Goal: Task Accomplishment & Management: Manage account settings

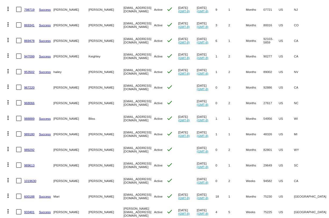
scroll to position [1422, 0]
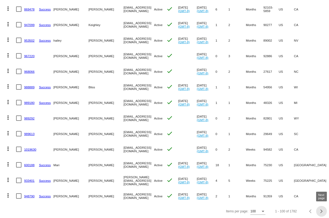
click at [322, 208] on button "Next page" at bounding box center [321, 211] width 11 height 11
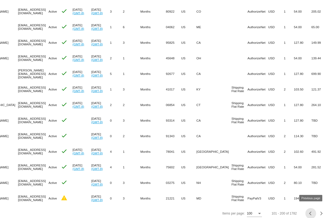
click at [310, 212] on div "Previous page" at bounding box center [311, 214] width 4 height 4
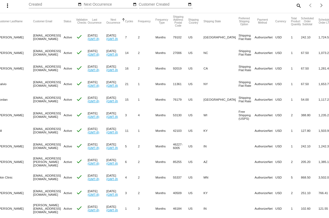
scroll to position [0, 91]
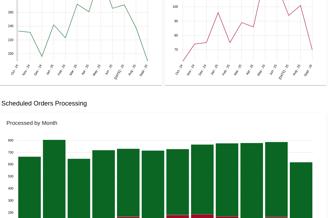
scroll to position [242, 0]
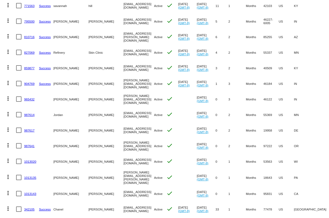
drag, startPoint x: 143, startPoint y: 69, endPoint x: 91, endPoint y: 68, distance: 52.4
click at [91, 68] on mat-row "more_vert 859877 Success Jaclyn Fyffe skincarebyjaclyn@gmail.com Active check J…" at bounding box center [215, 68] width 424 height 16
copy mat-row "skincarebyjaclyn@gmail.com"
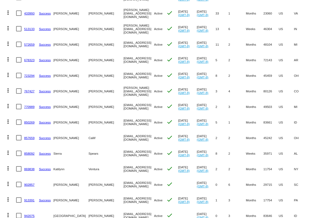
drag, startPoint x: 149, startPoint y: 12, endPoint x: 94, endPoint y: 12, distance: 55.1
click at [94, 12] on mat-row "more_vert 433993 Success Melanie Mueller melanie@scentsofserenityspa.com Active…" at bounding box center [215, 13] width 424 height 16
copy mat-row "melanie@scentsofserenityspa.com"
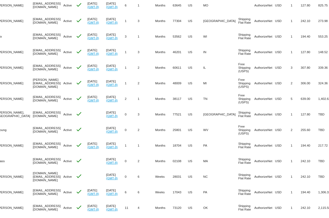
scroll to position [733, 0]
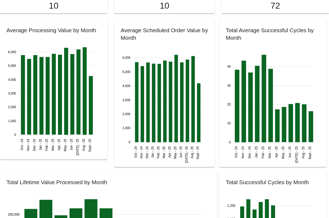
scroll to position [530, 0]
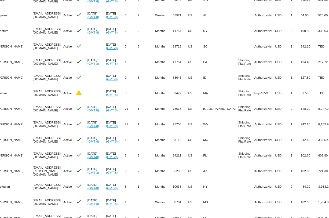
scroll to position [0, 91]
